Goal: Find specific page/section: Find specific page/section

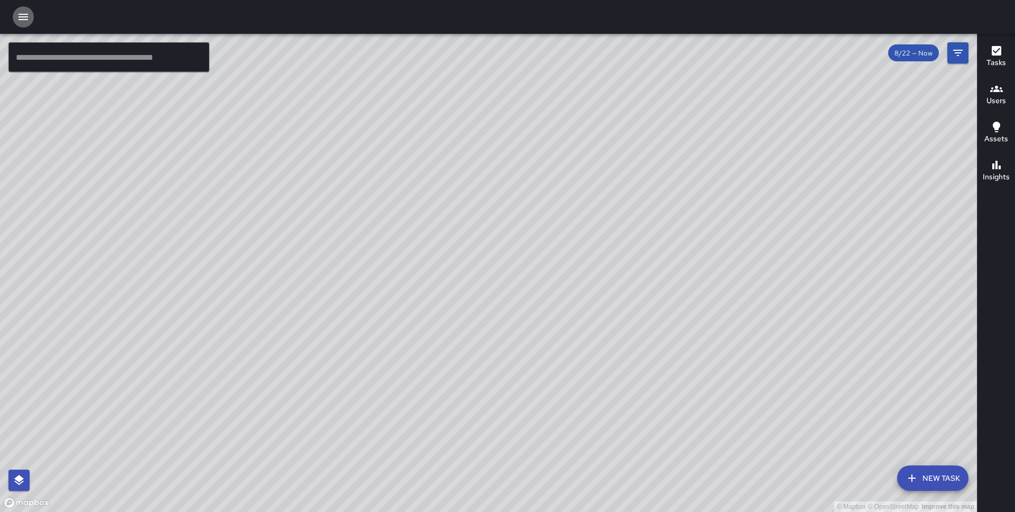
click at [23, 14] on icon "button" at bounding box center [23, 17] width 10 height 6
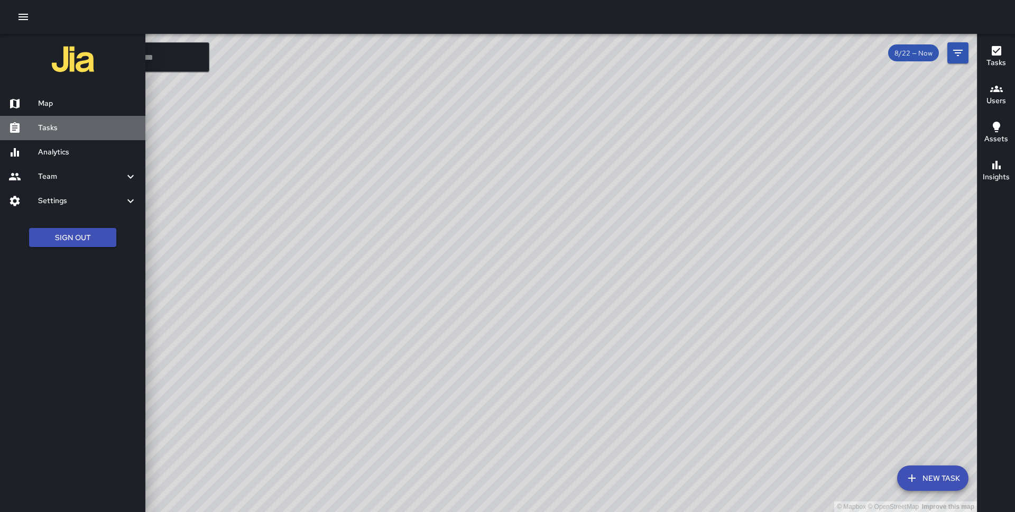
click at [63, 129] on h6 "Tasks" at bounding box center [87, 128] width 99 height 12
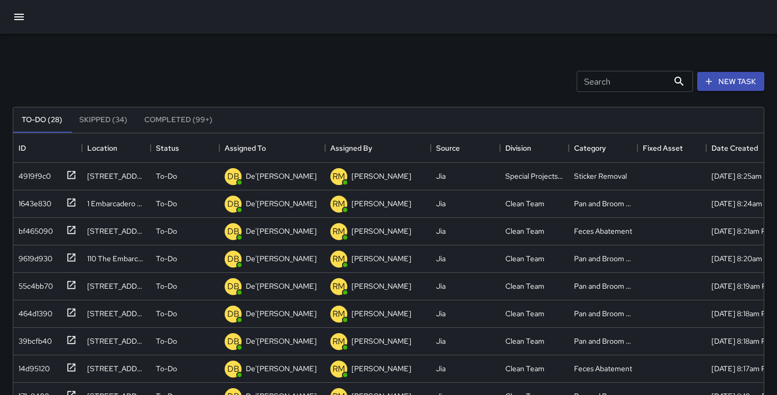
scroll to position [448, 750]
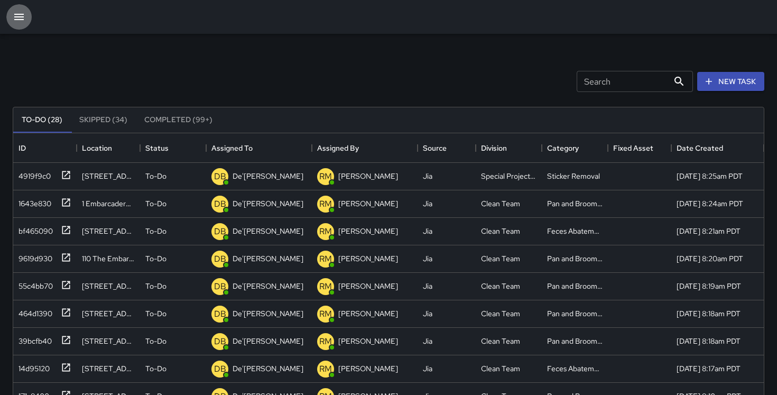
click at [20, 19] on icon "button" at bounding box center [19, 17] width 10 height 6
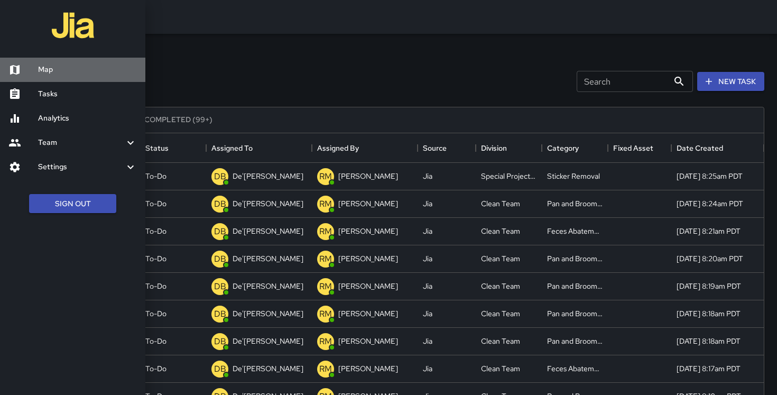
click at [49, 75] on h6 "Map" at bounding box center [87, 70] width 99 height 12
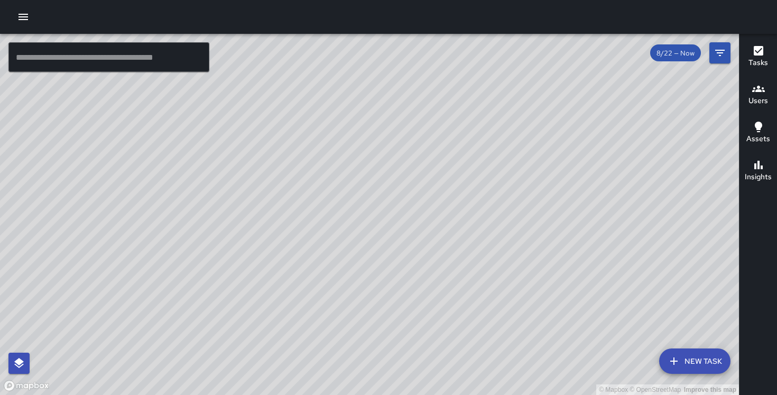
click at [22, 15] on icon "button" at bounding box center [23, 17] width 13 height 13
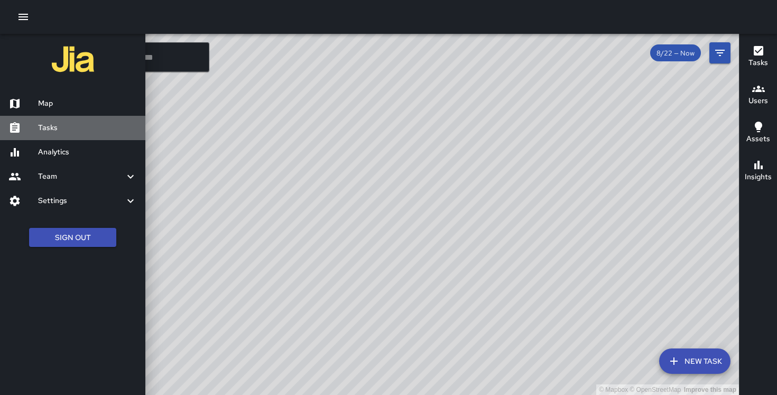
click at [55, 129] on h6 "Tasks" at bounding box center [87, 128] width 99 height 12
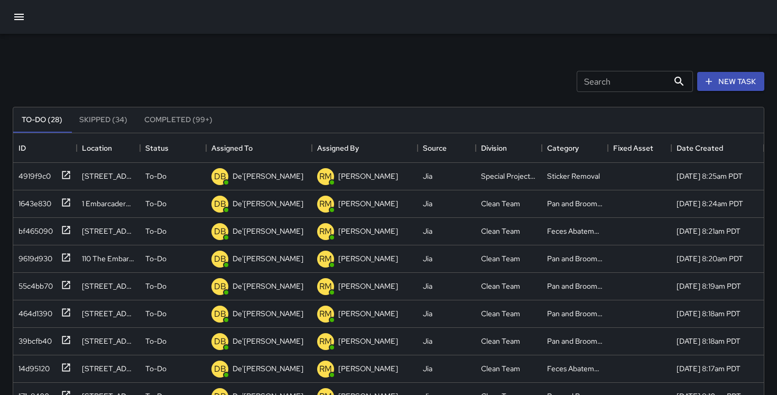
click at [18, 16] on icon "button" at bounding box center [19, 17] width 10 height 6
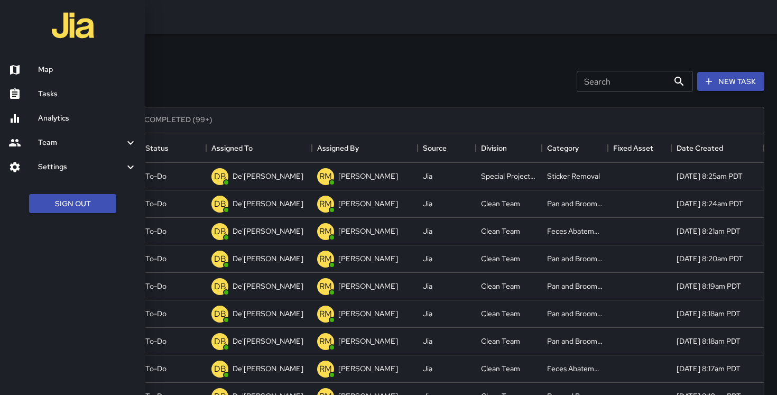
click at [64, 123] on h6 "Analytics" at bounding box center [87, 119] width 99 height 12
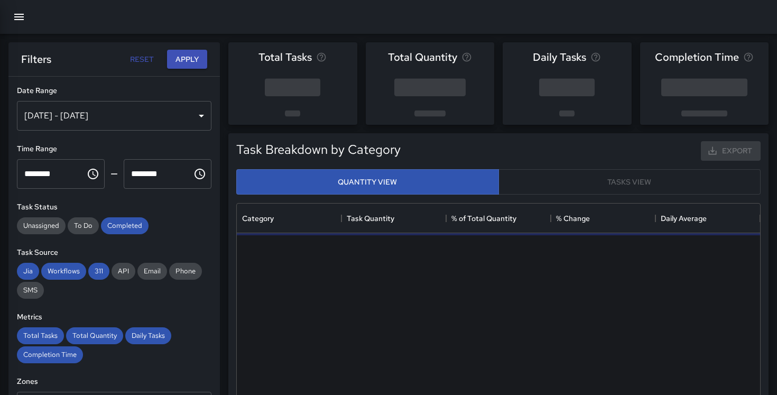
scroll to position [316, 523]
click at [13, 17] on icon "button" at bounding box center [19, 17] width 13 height 13
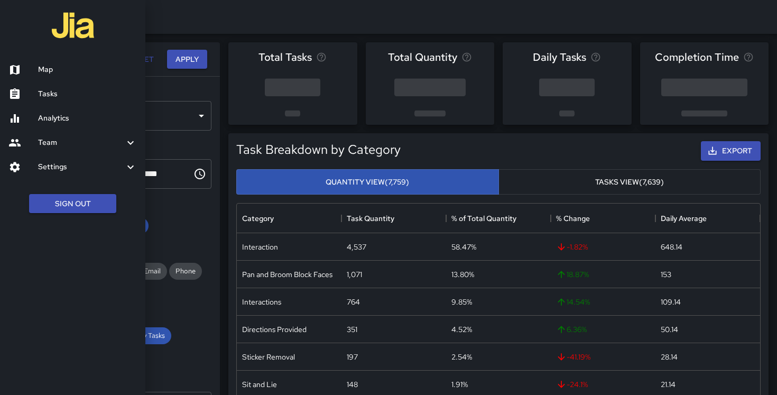
click at [81, 167] on h6 "Settings" at bounding box center [81, 167] width 86 height 12
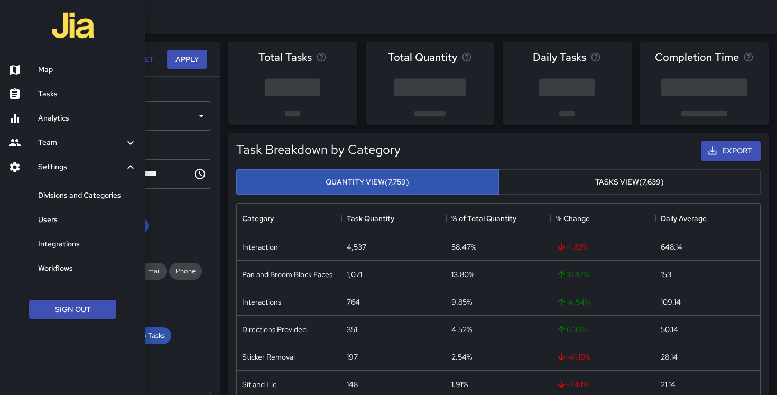
click at [81, 203] on link "Divisions and Categories" at bounding box center [72, 195] width 145 height 24
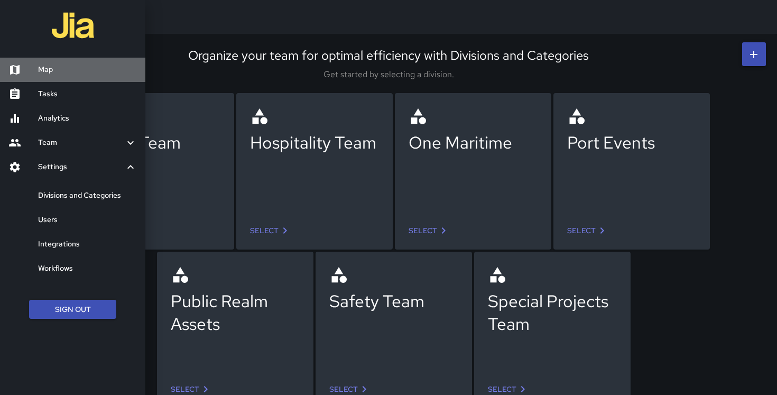
click at [52, 78] on link "Map" at bounding box center [72, 70] width 145 height 24
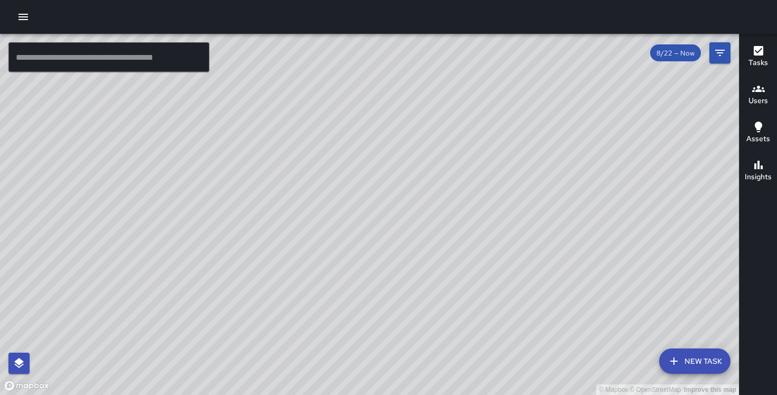
drag, startPoint x: 346, startPoint y: 233, endPoint x: 342, endPoint y: 202, distance: 31.4
click at [342, 202] on div "© Mapbox © OpenStreetMap Improve this map" at bounding box center [369, 214] width 739 height 361
click at [24, 15] on icon "button" at bounding box center [23, 17] width 13 height 13
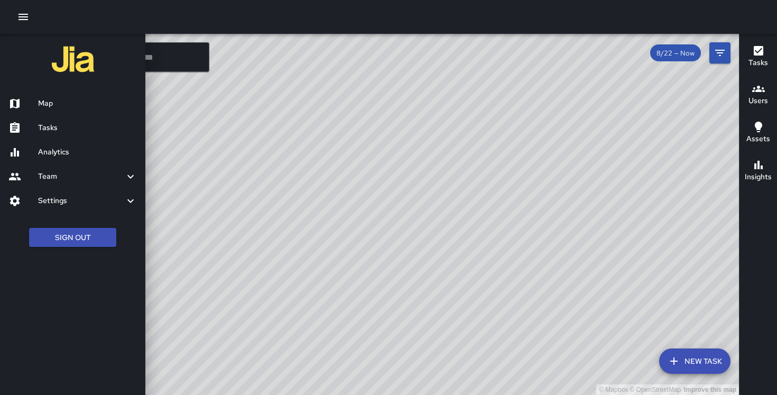
click at [79, 128] on h6 "Tasks" at bounding box center [87, 128] width 99 height 12
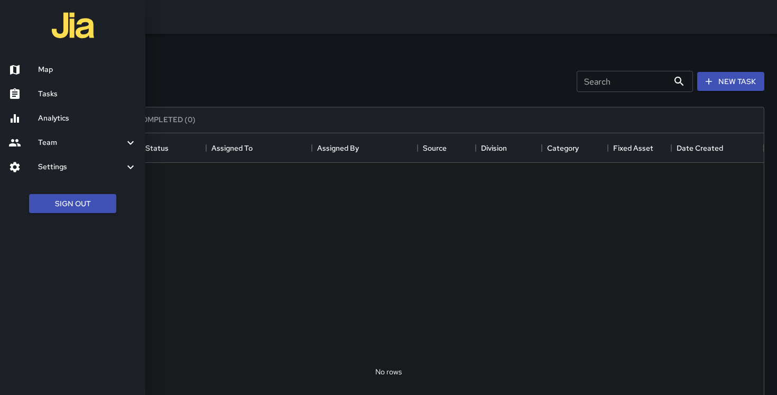
scroll to position [448, 750]
click at [254, 92] on div at bounding box center [388, 197] width 777 height 395
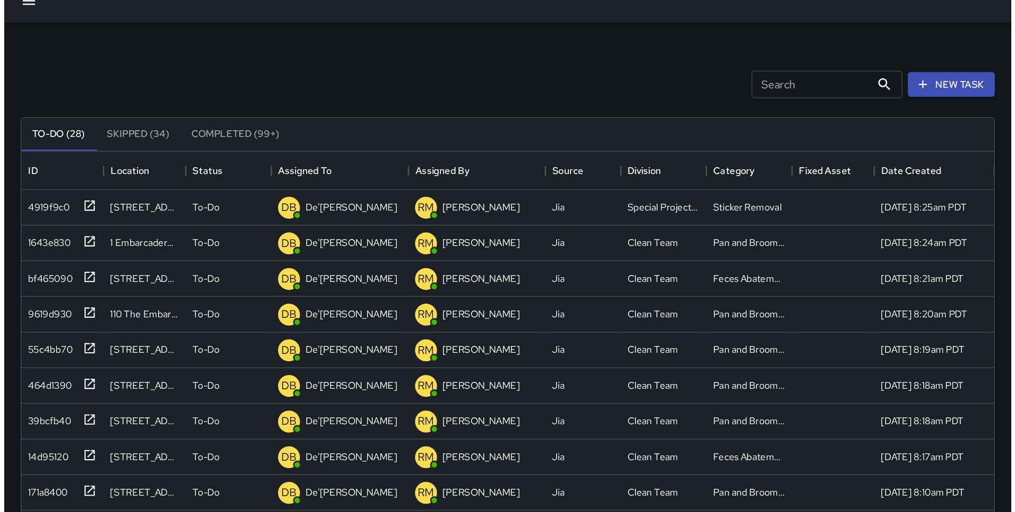
scroll to position [0, 0]
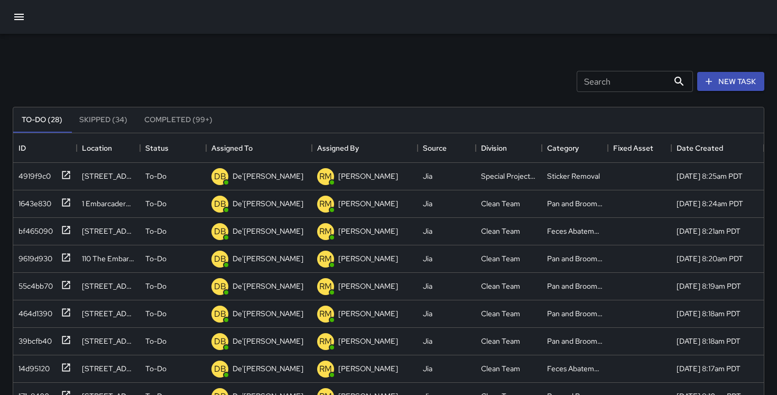
click at [14, 11] on icon "button" at bounding box center [19, 17] width 13 height 13
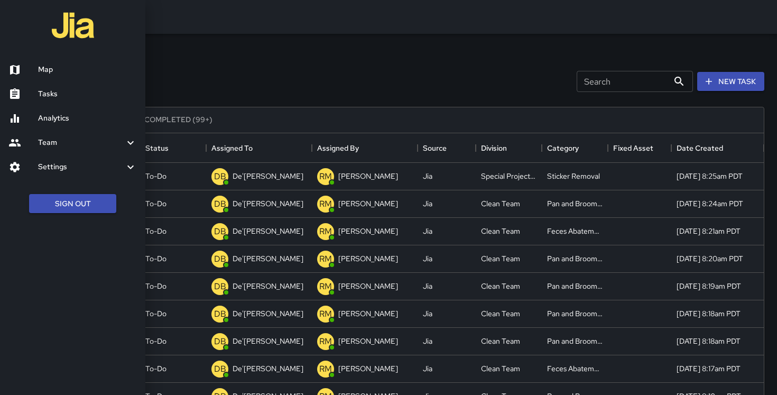
click at [49, 64] on h6 "Map" at bounding box center [87, 70] width 99 height 12
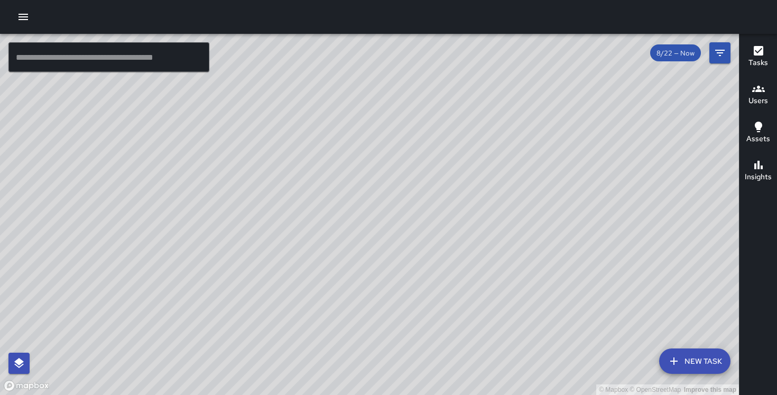
drag, startPoint x: 344, startPoint y: 181, endPoint x: 372, endPoint y: 221, distance: 49.3
click at [372, 221] on div "© Mapbox © OpenStreetMap Improve this map" at bounding box center [369, 214] width 739 height 361
drag, startPoint x: 229, startPoint y: 238, endPoint x: 333, endPoint y: 312, distance: 127.7
click at [333, 312] on div "© Mapbox © OpenStreetMap Improve this map" at bounding box center [369, 214] width 739 height 361
drag, startPoint x: 549, startPoint y: 275, endPoint x: 347, endPoint y: 82, distance: 279.6
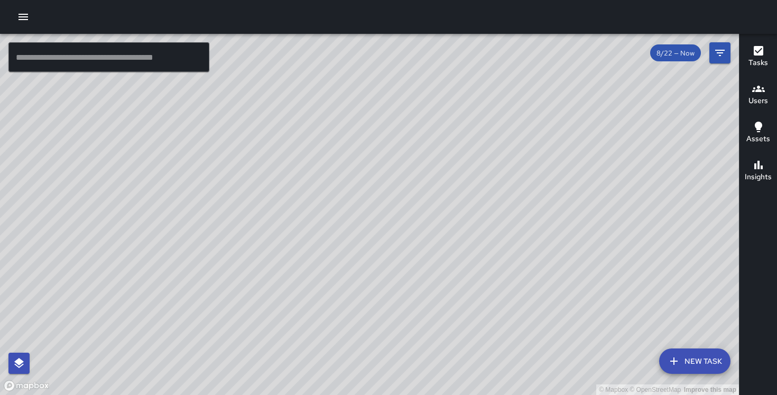
click at [347, 82] on div "© Mapbox © OpenStreetMap Improve this map" at bounding box center [369, 214] width 739 height 361
drag, startPoint x: 493, startPoint y: 193, endPoint x: 419, endPoint y: 178, distance: 75.6
click at [416, 178] on div "© Mapbox © OpenStreetMap Improve this map" at bounding box center [369, 214] width 739 height 361
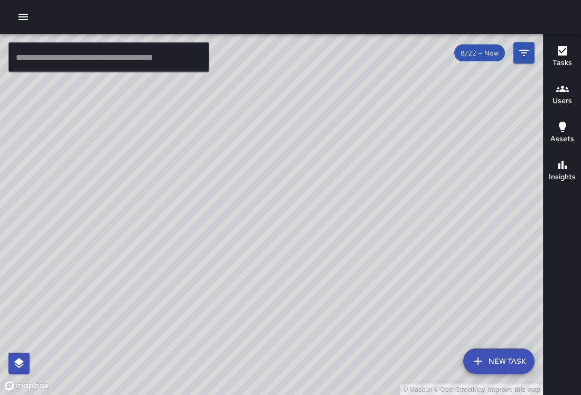
click at [350, 285] on div "© Mapbox © OpenStreetMap Improve this map" at bounding box center [271, 214] width 543 height 361
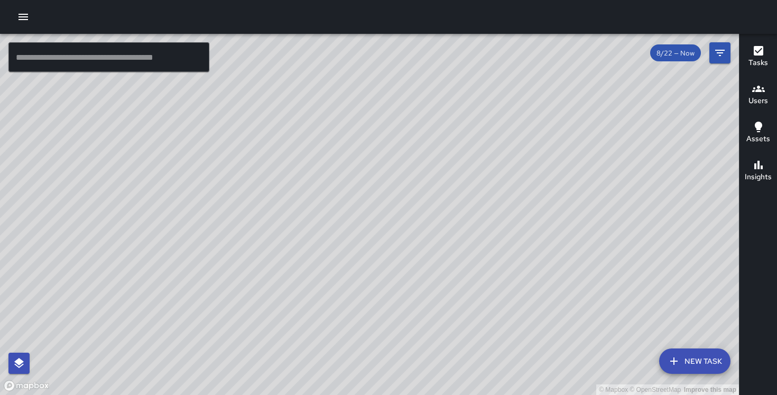
drag, startPoint x: 500, startPoint y: 88, endPoint x: 559, endPoint y: 161, distance: 93.3
click at [559, 161] on div "© Mapbox © OpenStreetMap Improve this map" at bounding box center [369, 214] width 739 height 361
drag, startPoint x: 283, startPoint y: 200, endPoint x: 455, endPoint y: 38, distance: 235.9
click at [455, 38] on div "© Mapbox © OpenStreetMap Improve this map" at bounding box center [369, 214] width 739 height 361
drag, startPoint x: 355, startPoint y: 166, endPoint x: 201, endPoint y: 112, distance: 163.8
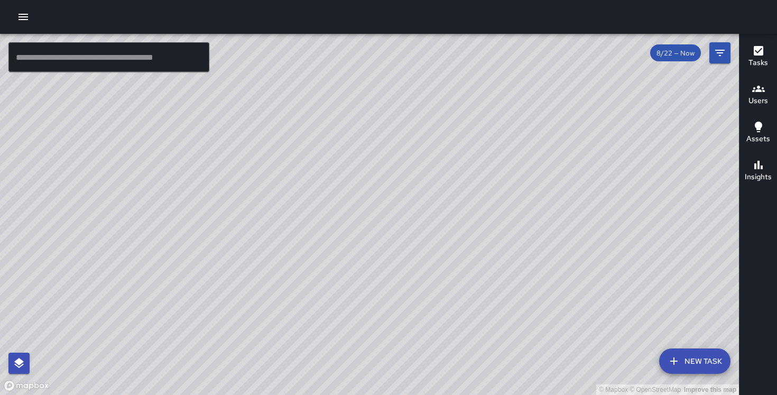
click at [201, 112] on div "© Mapbox © OpenStreetMap Improve this map" at bounding box center [369, 214] width 739 height 361
drag, startPoint x: 338, startPoint y: 160, endPoint x: 375, endPoint y: 55, distance: 111.2
click at [375, 55] on div "© Mapbox © OpenStreetMap Improve this map" at bounding box center [369, 214] width 739 height 361
drag, startPoint x: 472, startPoint y: 180, endPoint x: 383, endPoint y: 436, distance: 270.9
click at [383, 395] on html "© Mapbox © OpenStreetMap Improve this map ​ New Task 8/22 — Now Map Layers Task…" at bounding box center [388, 197] width 777 height 395
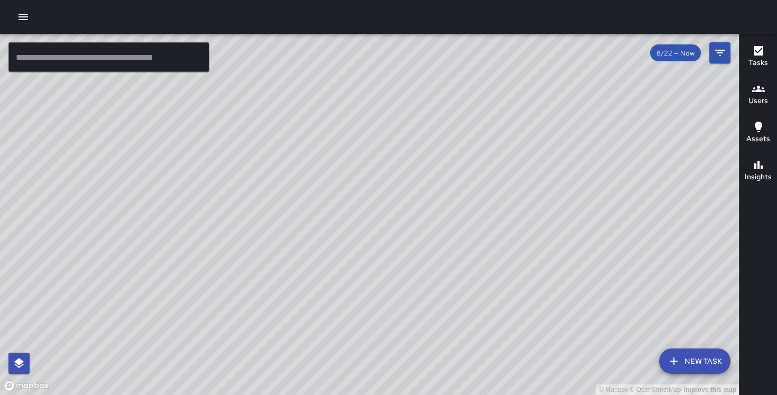
click at [585, 274] on div "© Mapbox © OpenStreetMap Improve this map" at bounding box center [369, 214] width 739 height 361
drag, startPoint x: 336, startPoint y: 109, endPoint x: 398, endPoint y: 244, distance: 148.5
click at [398, 244] on div "© Mapbox © OpenStreetMap Improve this map" at bounding box center [369, 214] width 739 height 361
click at [722, 52] on icon "Filters" at bounding box center [719, 53] width 13 height 13
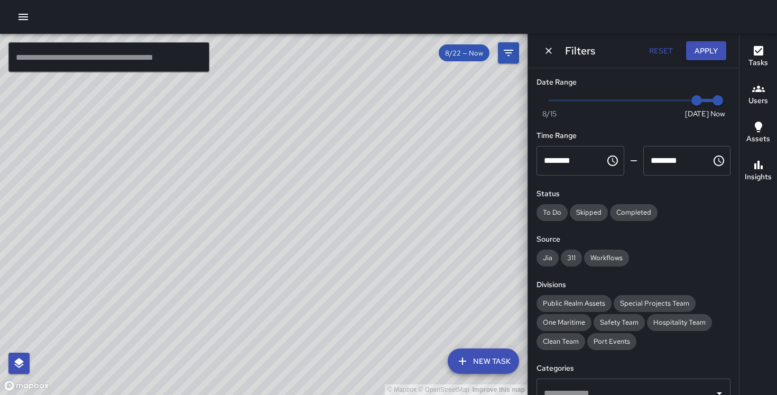
type input "*"
click at [555, 97] on span "Now [DATE] [DATE] 9:24 am" at bounding box center [633, 100] width 169 height 16
click at [712, 52] on button "Apply" at bounding box center [706, 51] width 40 height 20
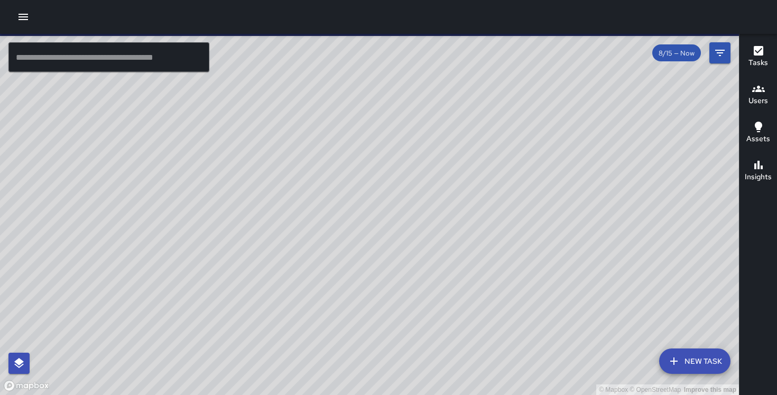
click at [331, 78] on div "© Mapbox © OpenStreetMap Improve this map KG [PERSON_NAME] [STREET_ADDRESS] Com…" at bounding box center [369, 214] width 739 height 361
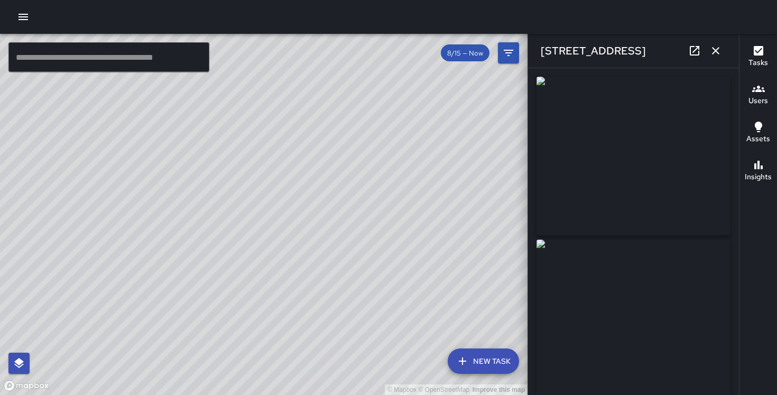
drag, startPoint x: 334, startPoint y: 274, endPoint x: 440, endPoint y: 191, distance: 135.1
click at [440, 191] on div "© Mapbox © OpenStreetMap Improve this map" at bounding box center [263, 214] width 527 height 361
drag, startPoint x: 235, startPoint y: 207, endPoint x: 315, endPoint y: 96, distance: 137.0
click at [315, 96] on div "© Mapbox © OpenStreetMap Improve this map" at bounding box center [263, 214] width 527 height 361
click at [716, 52] on icon "button" at bounding box center [715, 50] width 13 height 13
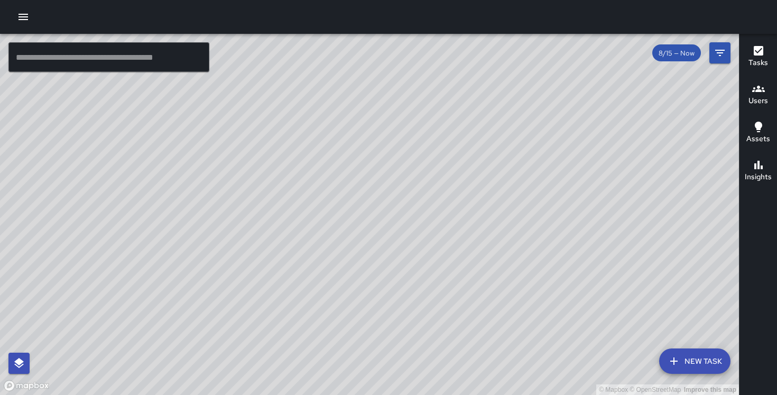
drag, startPoint x: 392, startPoint y: 126, endPoint x: 396, endPoint y: 205, distance: 78.8
click at [396, 205] on div "© Mapbox © OpenStreetMap Improve this map" at bounding box center [369, 214] width 739 height 361
drag, startPoint x: 377, startPoint y: 282, endPoint x: 361, endPoint y: 158, distance: 124.7
click at [361, 158] on div "© Mapbox © OpenStreetMap Improve this map" at bounding box center [369, 214] width 739 height 361
drag, startPoint x: 581, startPoint y: 127, endPoint x: 495, endPoint y: 209, distance: 119.2
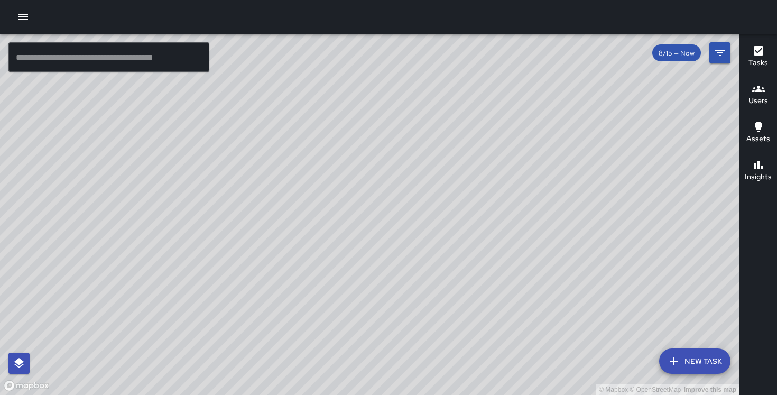
click at [495, 209] on div "© Mapbox © OpenStreetMap Improve this map" at bounding box center [369, 214] width 739 height 361
drag, startPoint x: 386, startPoint y: 280, endPoint x: 314, endPoint y: 164, distance: 136.2
click at [314, 164] on div "© Mapbox © OpenStreetMap Improve this map" at bounding box center [369, 214] width 739 height 361
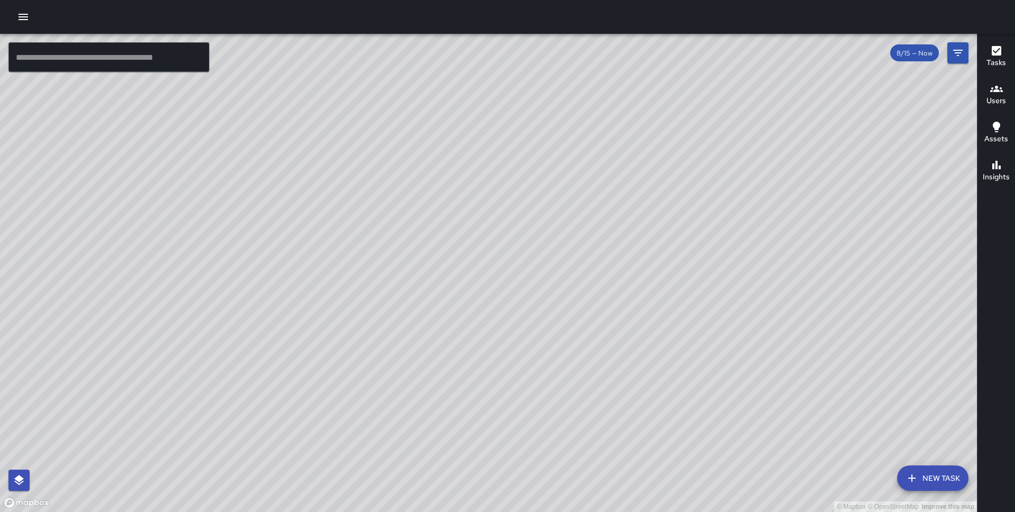
drag, startPoint x: 254, startPoint y: 324, endPoint x: 354, endPoint y: 110, distance: 236.7
click at [354, 110] on div "© Mapbox © OpenStreetMap Improve this map" at bounding box center [488, 273] width 977 height 478
drag, startPoint x: 222, startPoint y: 338, endPoint x: 155, endPoint y: 400, distance: 91.3
click at [155, 400] on div "© Mapbox © OpenStreetMap Improve this map" at bounding box center [488, 273] width 977 height 478
drag, startPoint x: 345, startPoint y: 366, endPoint x: 365, endPoint y: 233, distance: 135.1
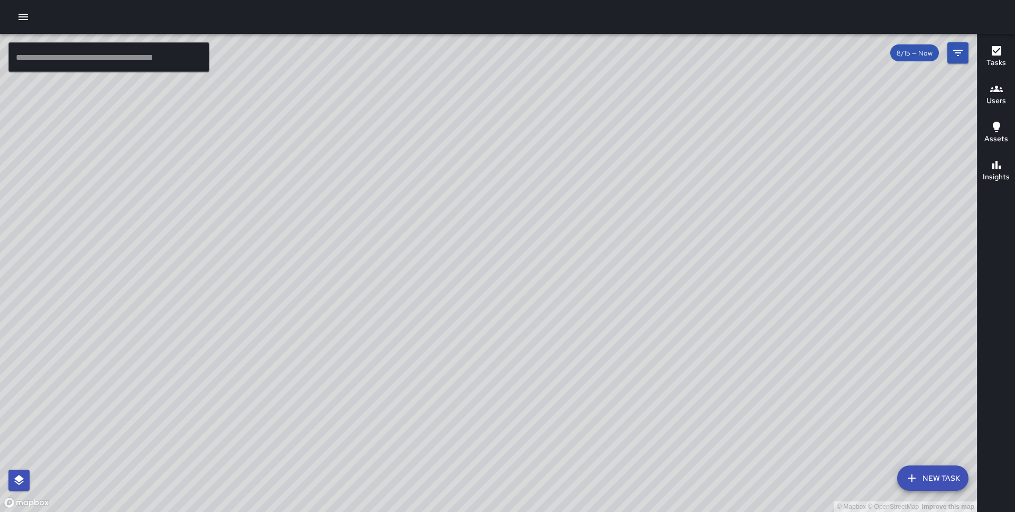
click at [365, 233] on div "© Mapbox © OpenStreetMap Improve this map RO Rover [GEOGRAPHIC_DATA][STREET_ADD…" at bounding box center [488, 273] width 977 height 478
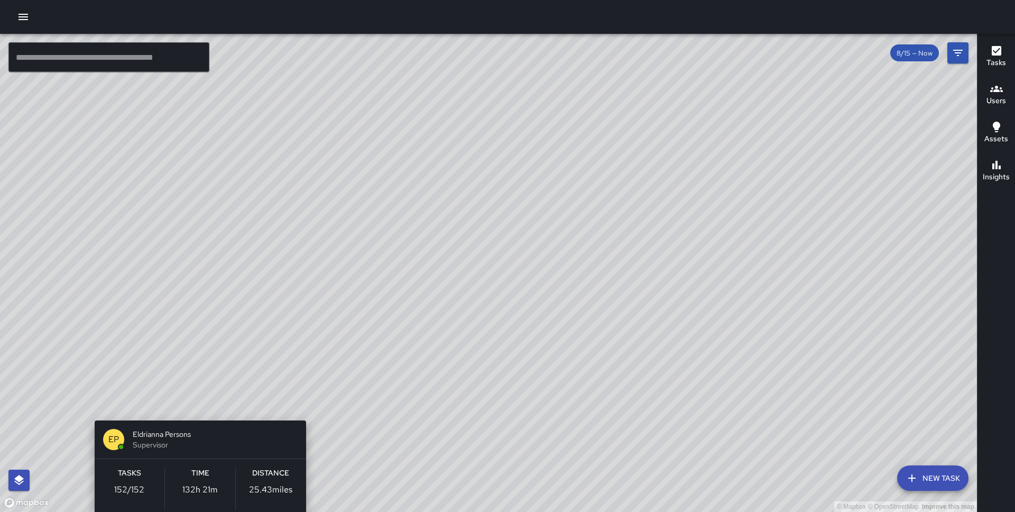
click at [199, 401] on div "© Mapbox © OpenStreetMap Improve this map EP Eldrianna Persons Supervisor Tasks…" at bounding box center [488, 273] width 977 height 478
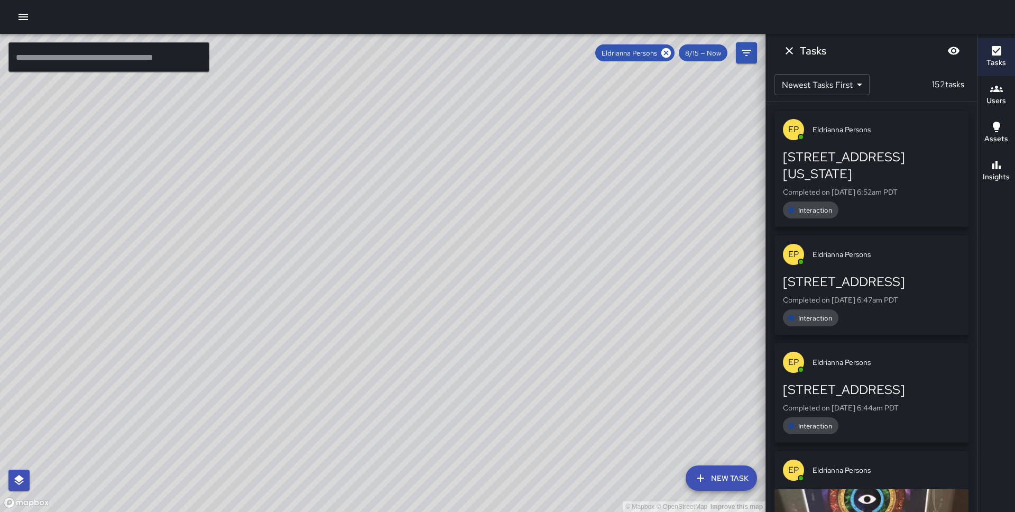
click at [790, 54] on icon "Dismiss" at bounding box center [789, 50] width 13 height 13
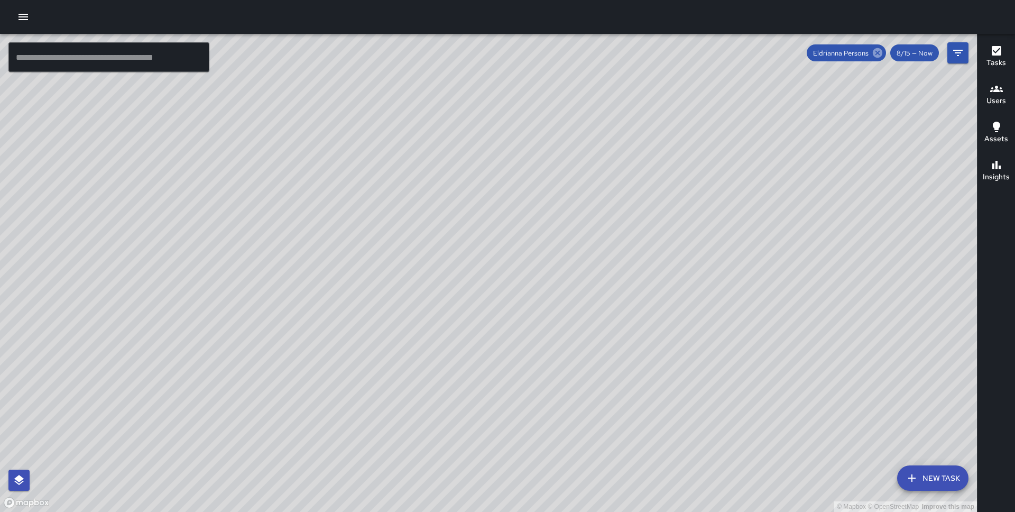
click at [876, 55] on icon at bounding box center [878, 53] width 10 height 10
click at [948, 53] on button "Filters" at bounding box center [957, 52] width 21 height 21
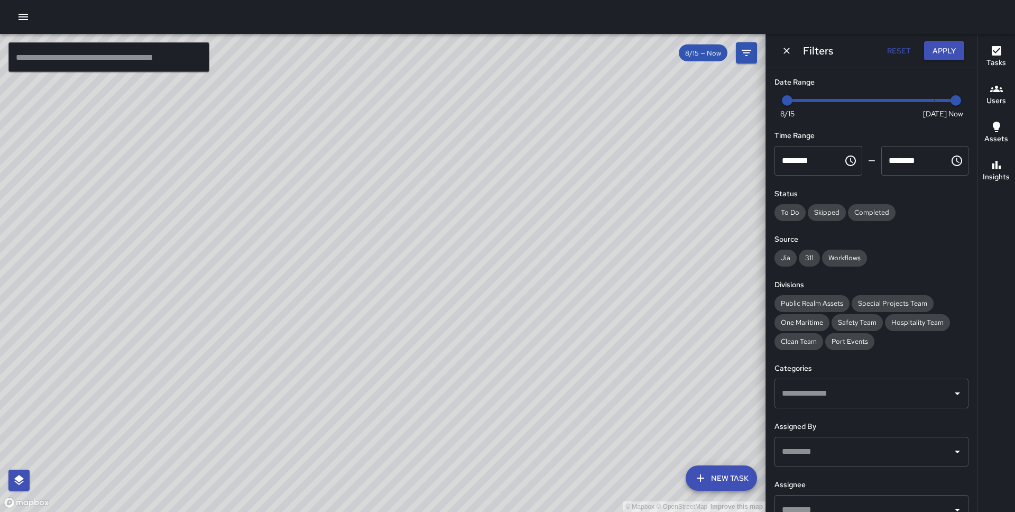
click at [928, 99] on span at bounding box center [872, 100] width 170 height 3
click at [929, 99] on span "8/22" at bounding box center [934, 100] width 11 height 11
click at [959, 96] on div "Now [DATE] 8/15 8/22" at bounding box center [871, 106] width 194 height 29
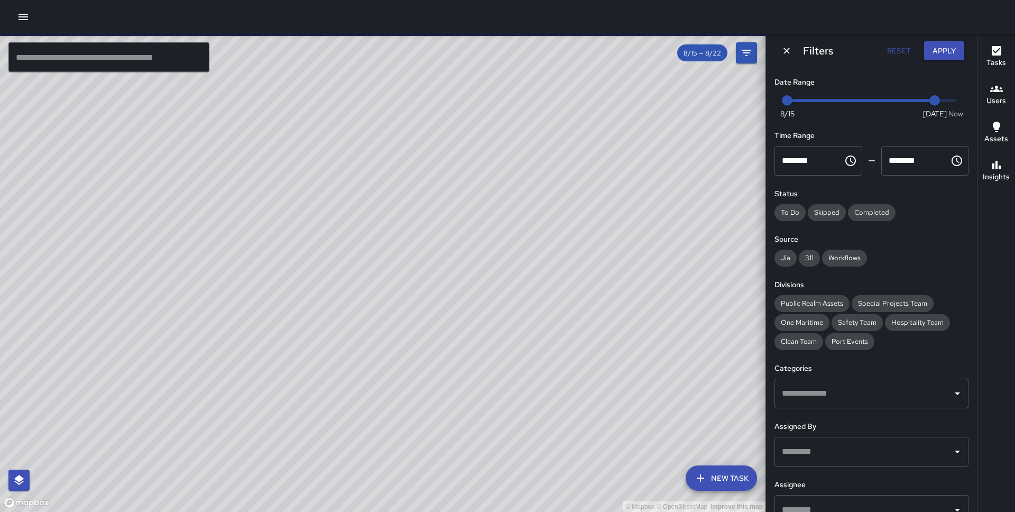
type input "*"
click at [954, 99] on span "Now [DATE] 8/15 8/22" at bounding box center [871, 100] width 169 height 16
type input "*"
drag, startPoint x: 789, startPoint y: 97, endPoint x: 951, endPoint y: 103, distance: 161.8
click at [951, 103] on span "Now [DATE] [DATE] 10:03 am" at bounding box center [871, 100] width 169 height 16
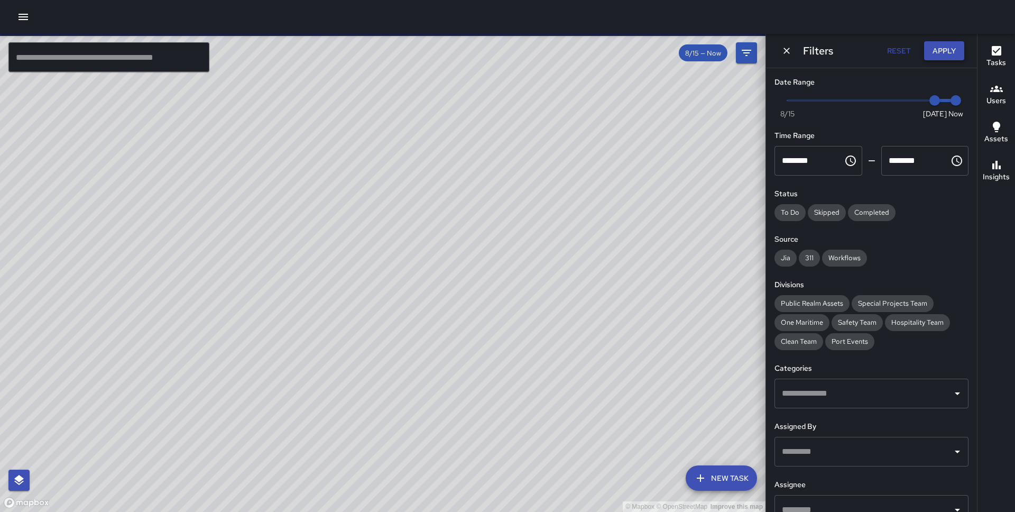
click at [949, 52] on button "Apply" at bounding box center [944, 51] width 40 height 20
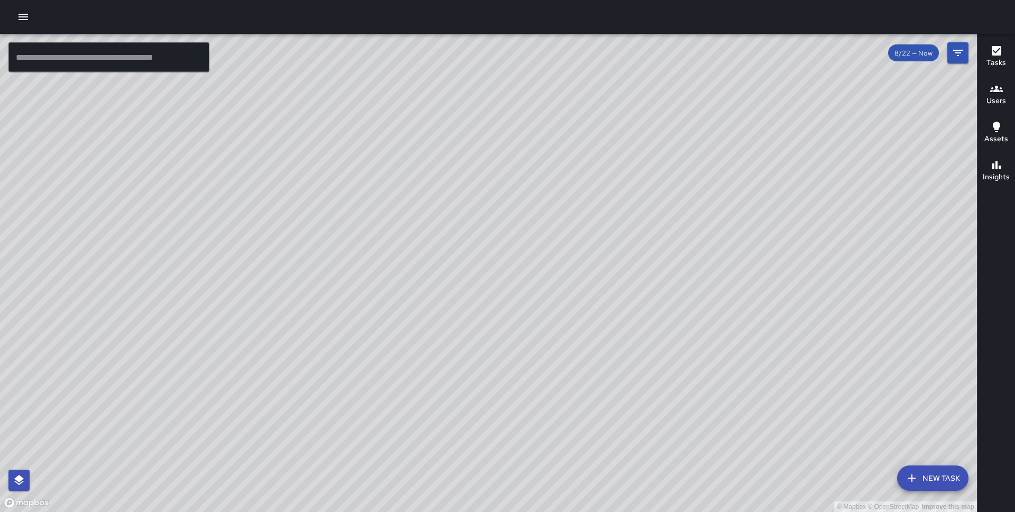
click at [1000, 88] on icon "button" at bounding box center [996, 89] width 13 height 6
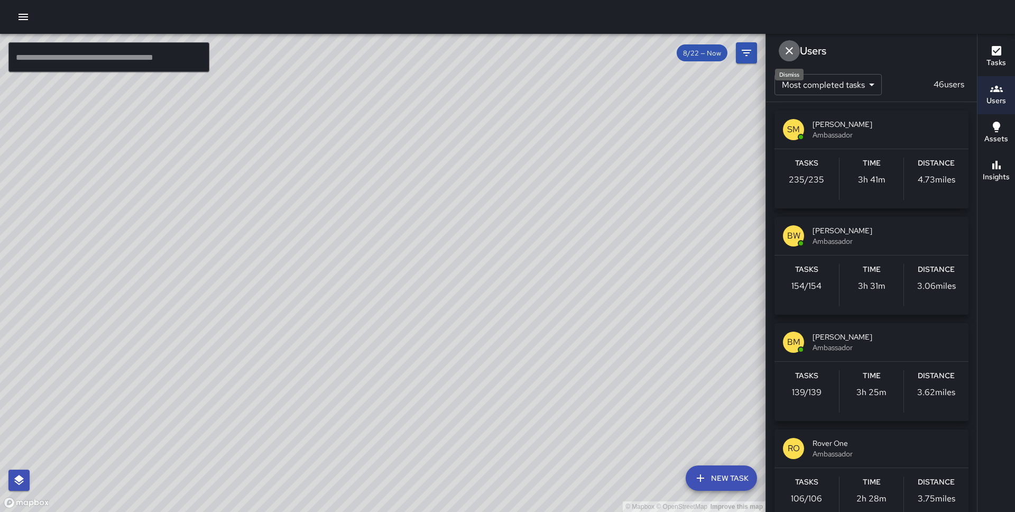
click at [792, 52] on icon "Dismiss" at bounding box center [789, 50] width 13 height 13
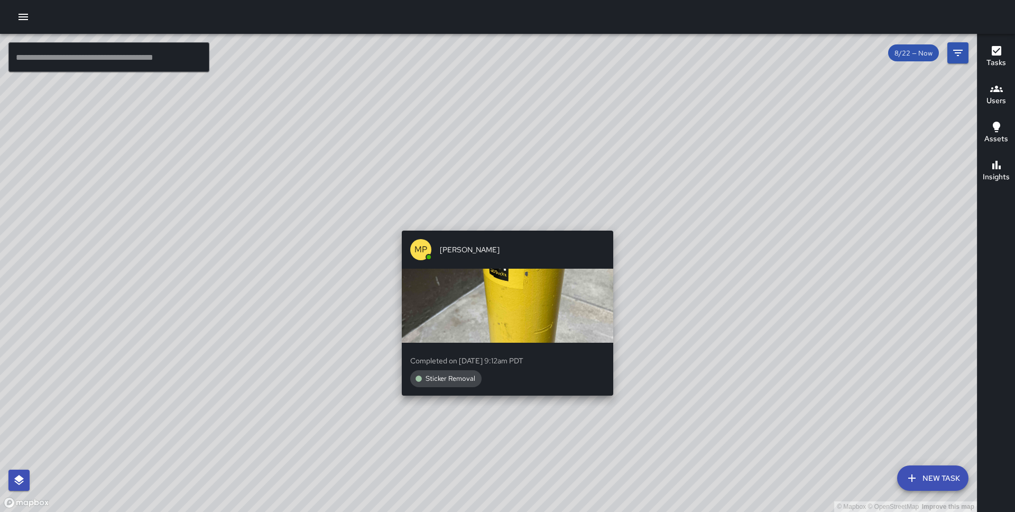
click at [504, 224] on div "© Mapbox © OpenStreetMap Improve this map MP [PERSON_NAME] Completed on [DATE] …" at bounding box center [488, 273] width 977 height 478
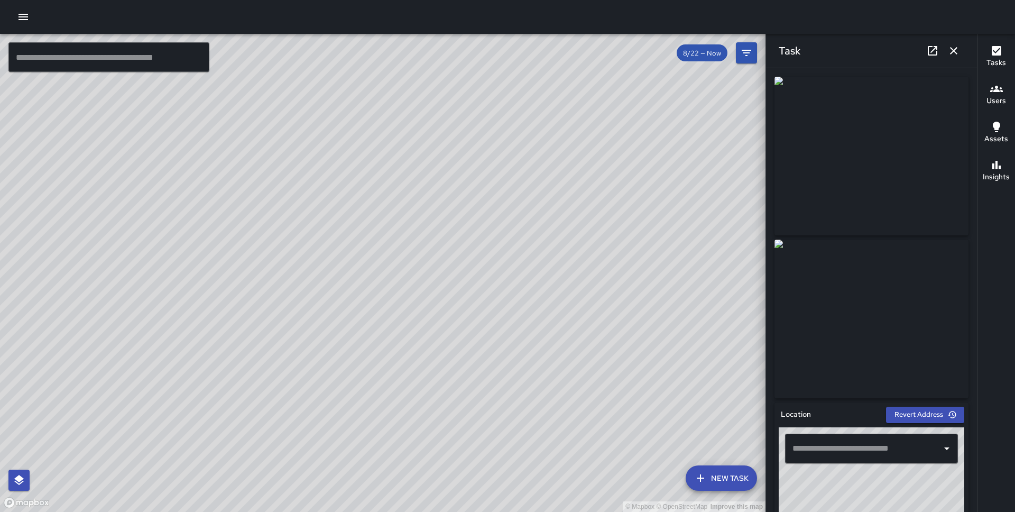
click at [952, 53] on icon "button" at bounding box center [953, 50] width 13 height 13
